Goal: Find specific fact

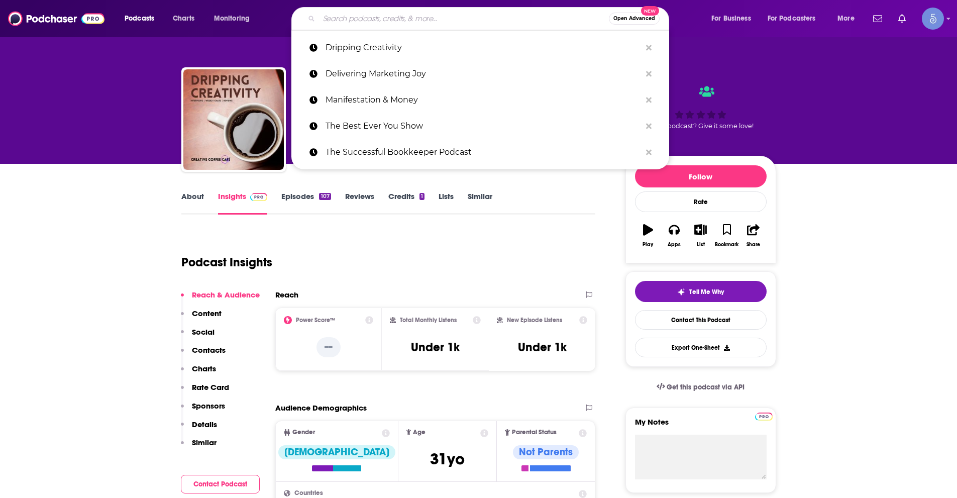
type input "Beyond Your Horizon"
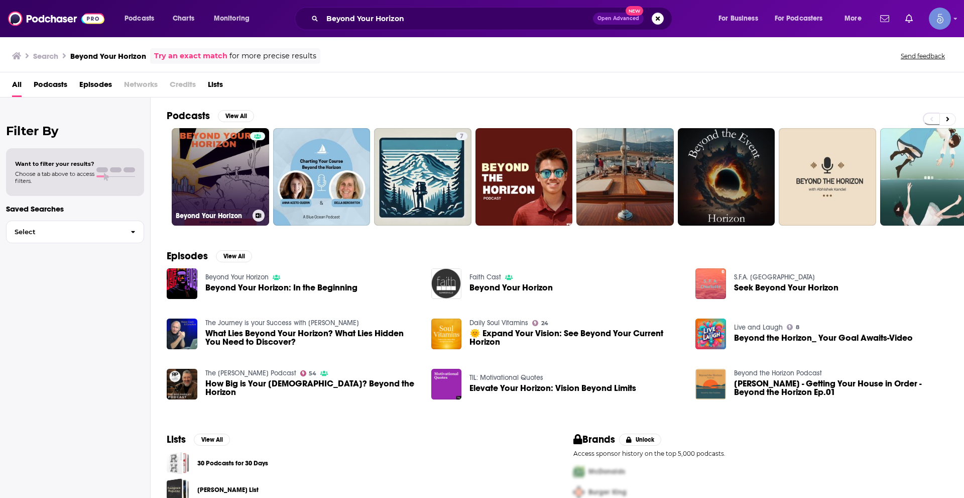
click at [234, 172] on link "Beyond Your Horizon" at bounding box center [220, 176] width 97 height 97
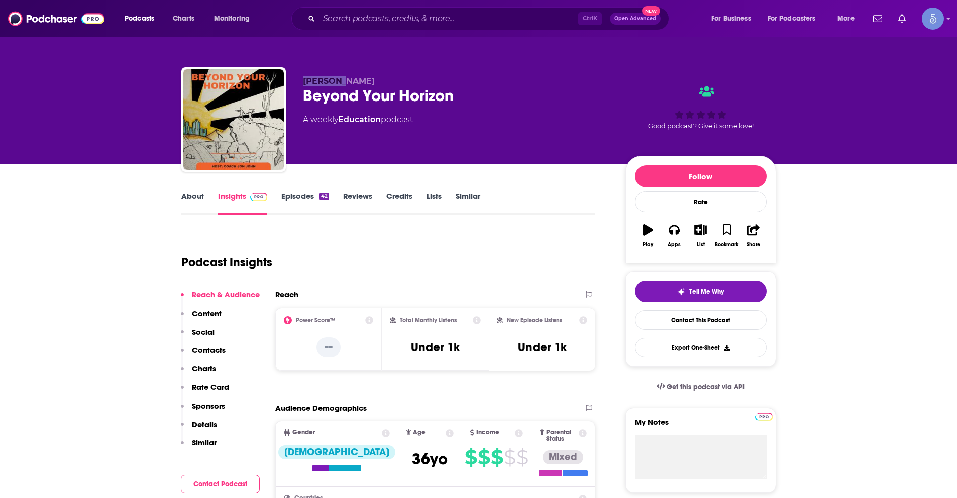
drag, startPoint x: 304, startPoint y: 80, endPoint x: 350, endPoint y: 79, distance: 46.2
click at [341, 77] on p "[PERSON_NAME]" at bounding box center [456, 81] width 306 height 10
copy span "[PERSON_NAME]"
